Goal: Find specific page/section: Find specific page/section

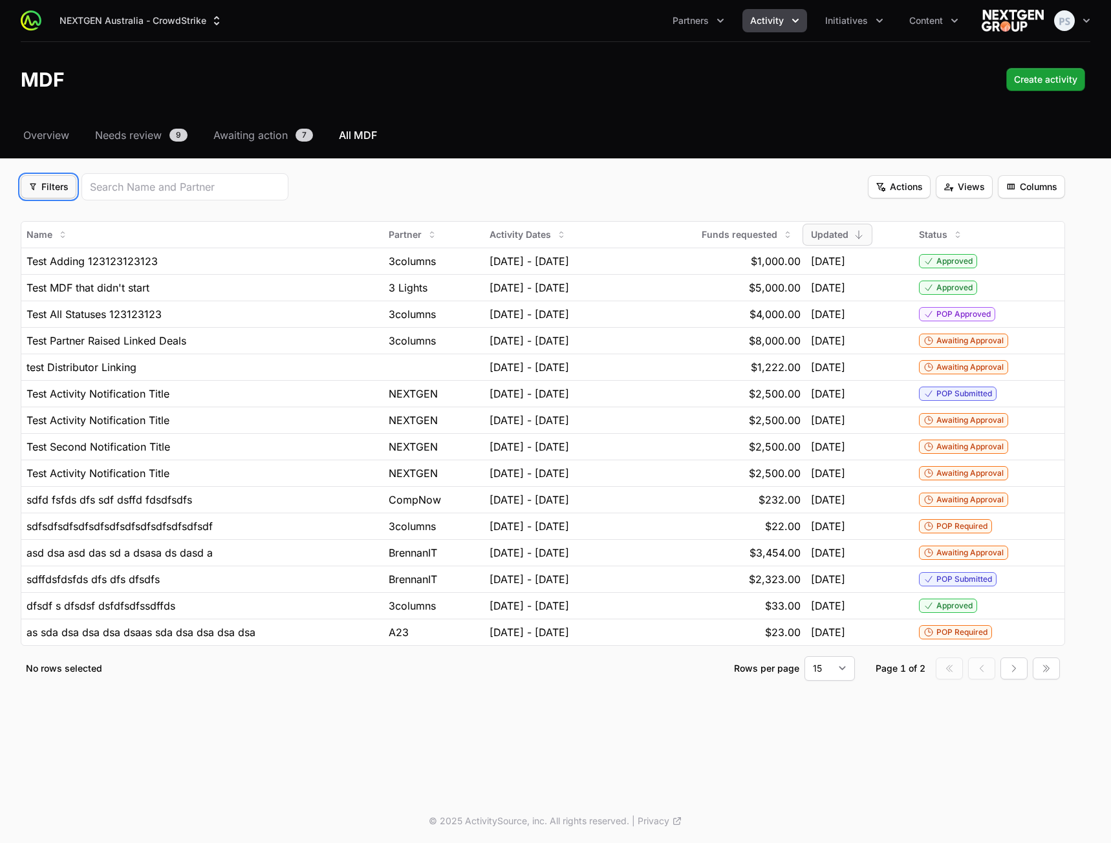
click at [36, 196] on button "Filters Filters" at bounding box center [49, 186] width 56 height 23
click at [64, 211] on div "Activity Type" at bounding box center [71, 217] width 136 height 19
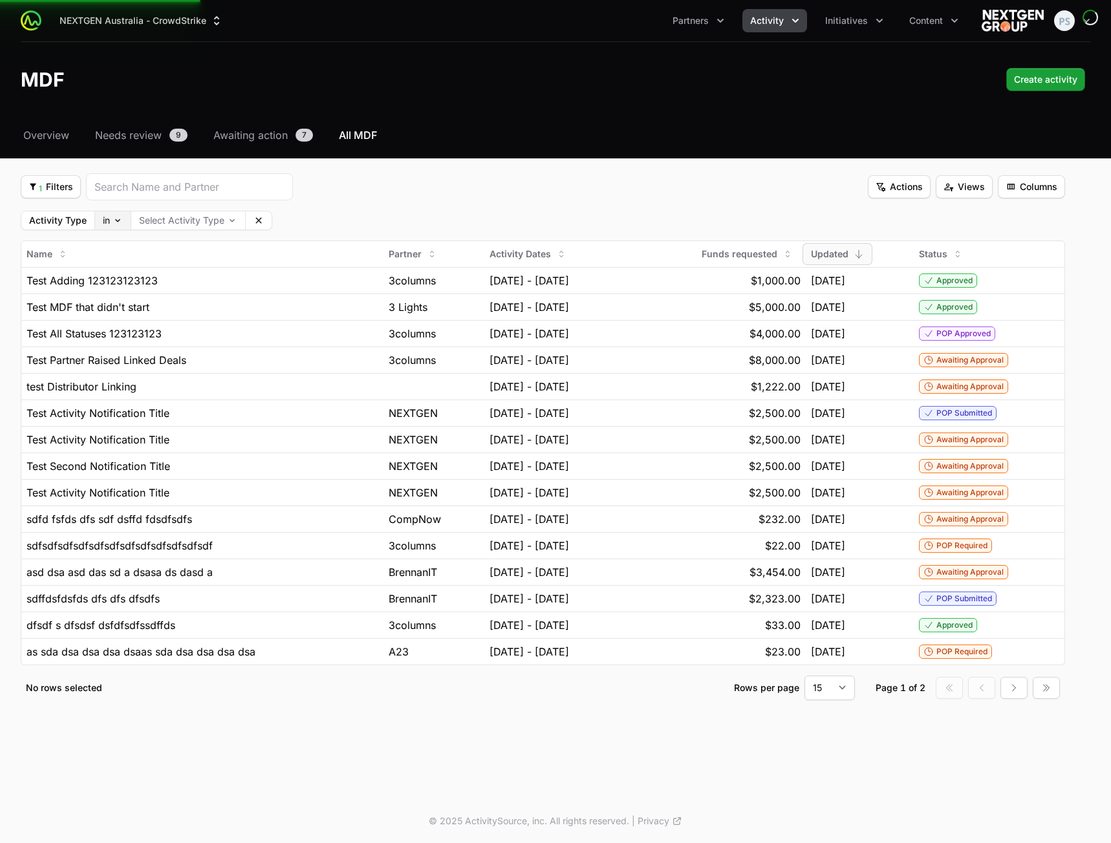
click at [109, 222] on body "NEXTGEN Australia - CrowdStrike Partners Activity Initiatives Content Open user…" at bounding box center [555, 421] width 1111 height 843
click at [117, 204] on html "NEXTGEN Australia - CrowdStrike Partners Activity Initiatives Content Open user…" at bounding box center [555, 421] width 1111 height 843
click at [68, 192] on span "1 Filters" at bounding box center [50, 187] width 45 height 16
click at [70, 256] on div "Status" at bounding box center [71, 256] width 136 height 19
click at [49, 188] on span "2 Filters" at bounding box center [51, 187] width 46 height 16
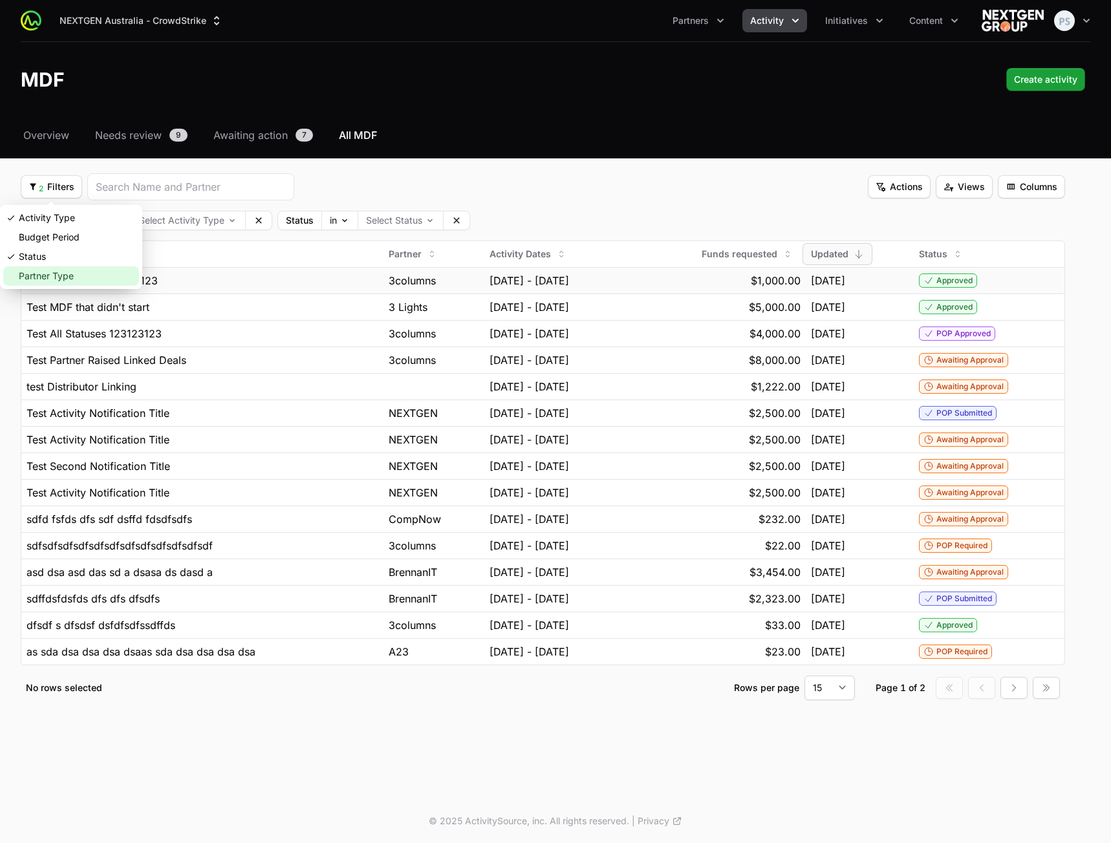
click at [78, 272] on div "Partner Type" at bounding box center [71, 275] width 136 height 19
click at [321, 224] on body "NEXTGEN Australia - CrowdStrike Partners Activity Initiatives Content Open user…" at bounding box center [555, 421] width 1111 height 843
click at [108, 222] on html "NEXTGEN Australia - CrowdStrike Partners Activity Initiatives Content Open user…" at bounding box center [555, 421] width 1111 height 843
click at [110, 221] on body "NEXTGEN Australia - CrowdStrike Partners Activity Initiatives Content Open user…" at bounding box center [555, 421] width 1111 height 843
click at [524, 186] on html "NEXTGEN Australia - CrowdStrike Partners Activity Initiatives Content Open user…" at bounding box center [555, 421] width 1111 height 843
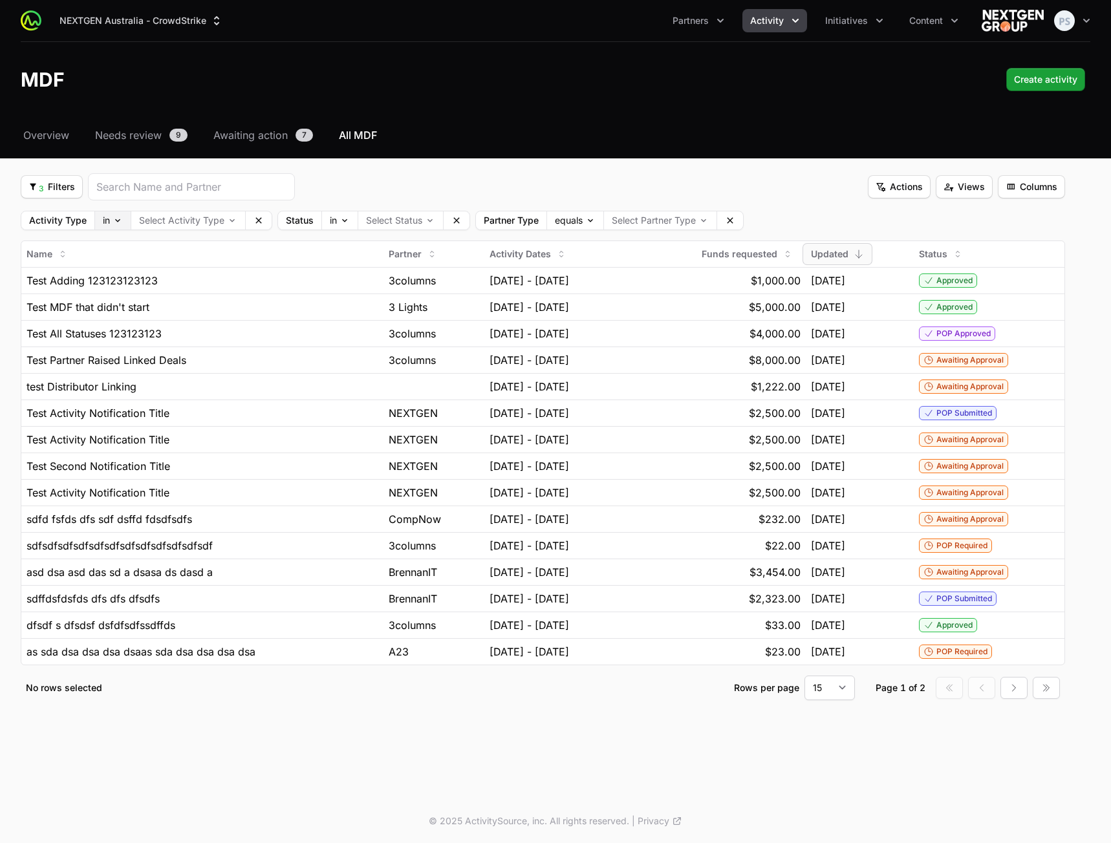
click at [113, 222] on body "NEXTGEN Australia - CrowdStrike Partners Activity Initiatives Content Open user…" at bounding box center [555, 421] width 1111 height 843
click at [345, 222] on html "NEXTGEN Australia - CrowdStrike Partners Activity Initiatives Content Open user…" at bounding box center [555, 421] width 1111 height 843
click at [339, 220] on body "NEXTGEN Australia - CrowdStrike Partners Activity Initiatives Content Open user…" at bounding box center [555, 421] width 1111 height 843
click at [559, 217] on html "NEXTGEN Australia - CrowdStrike Partners Activity Initiatives Content Open user…" at bounding box center [555, 421] width 1111 height 843
click at [568, 220] on body "NEXTGEN Australia - CrowdStrike Partners Activity Initiatives Content Open user…" at bounding box center [555, 421] width 1111 height 843
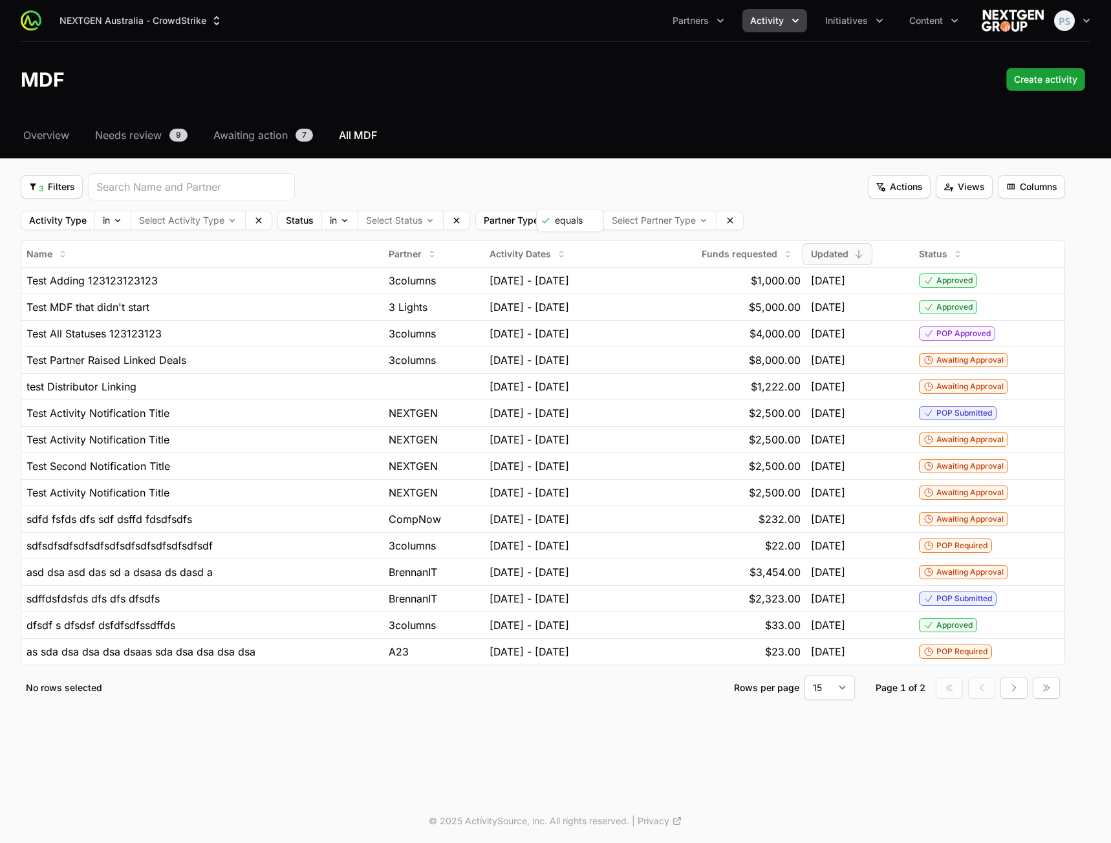
click at [629, 180] on html "NEXTGEN Australia - CrowdStrike Partners Activity Initiatives Content Open user…" at bounding box center [555, 421] width 1111 height 843
click at [571, 217] on body "NEXTGEN Australia - CrowdStrike Partners Activity Initiatives Content Open user…" at bounding box center [555, 421] width 1111 height 843
